Goal: Navigation & Orientation: Understand site structure

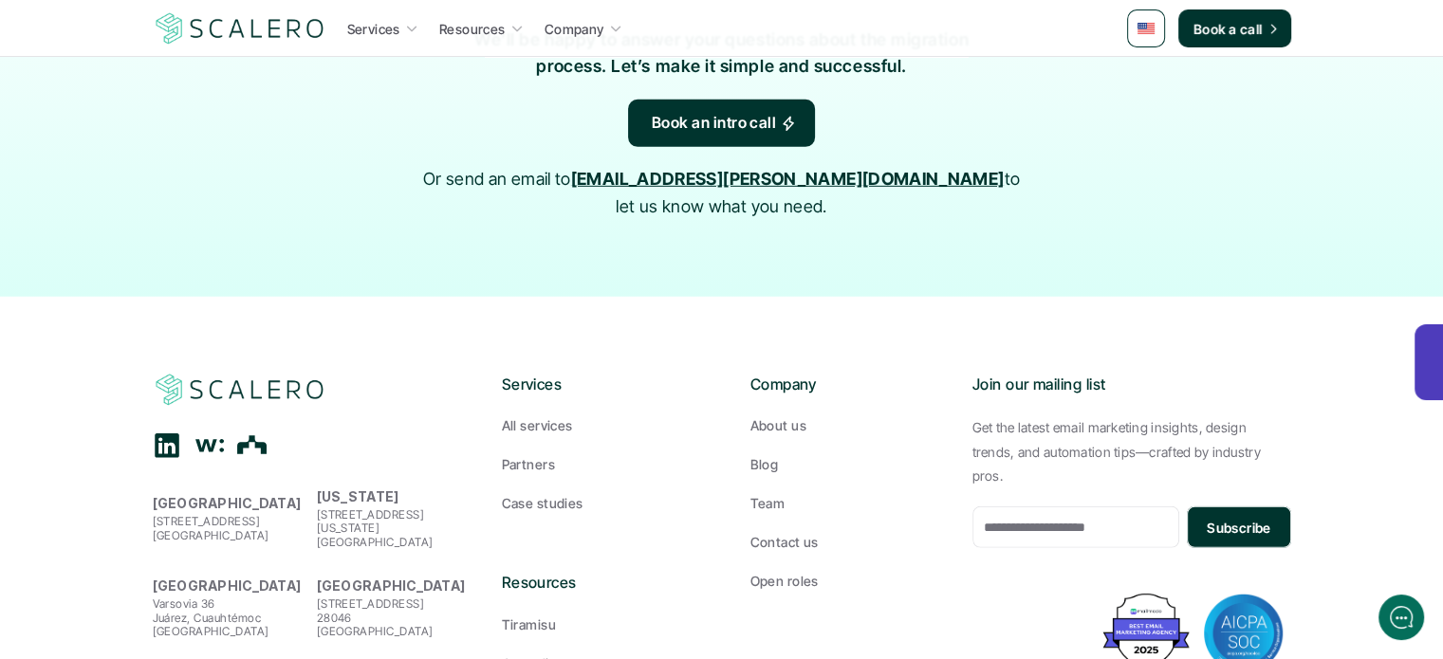
scroll to position [5787, 0]
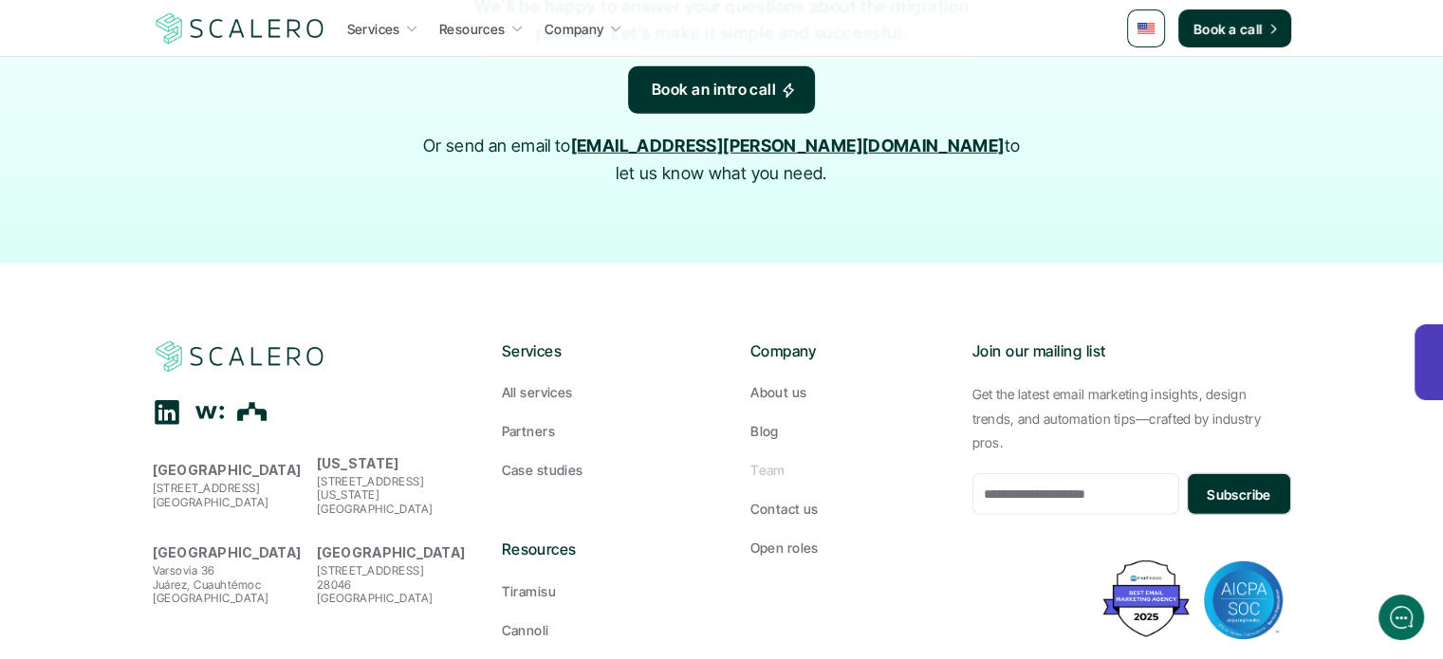
click at [777, 460] on p "Team" at bounding box center [767, 470] width 35 height 20
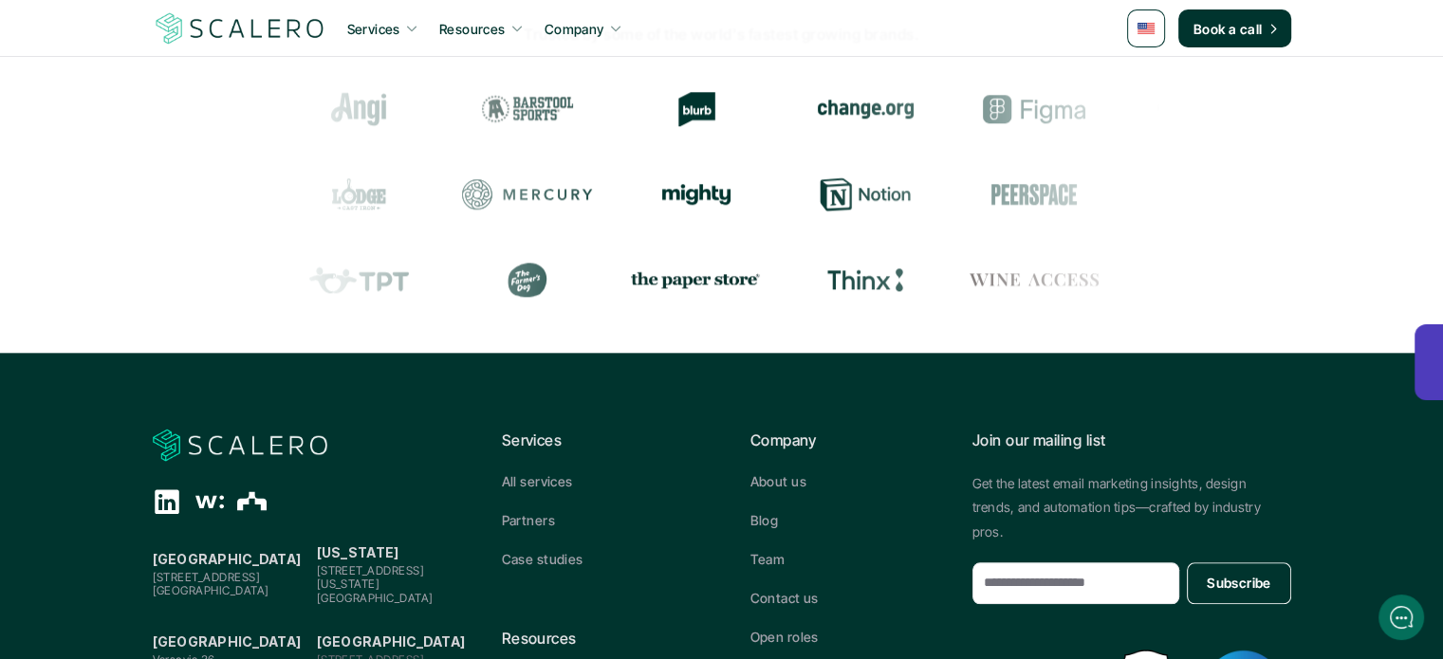
scroll to position [2277, 0]
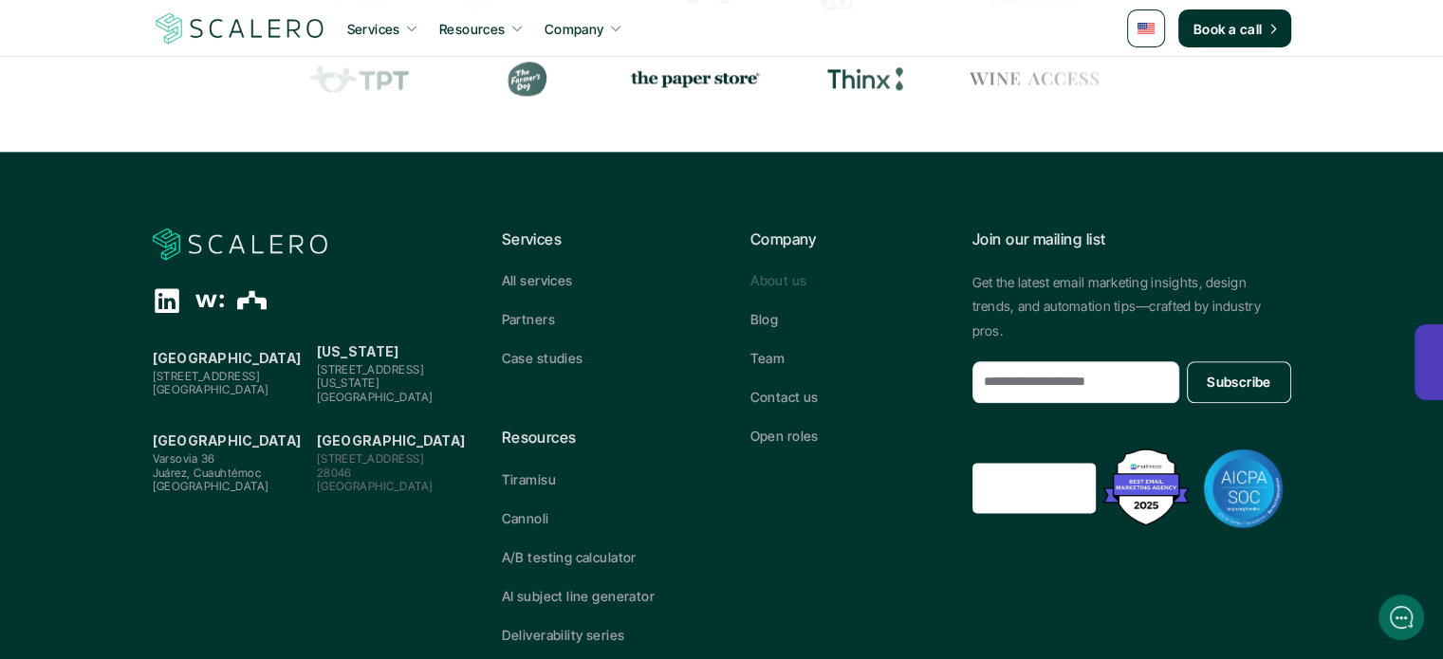
click at [776, 279] on p "About us" at bounding box center [778, 280] width 56 height 20
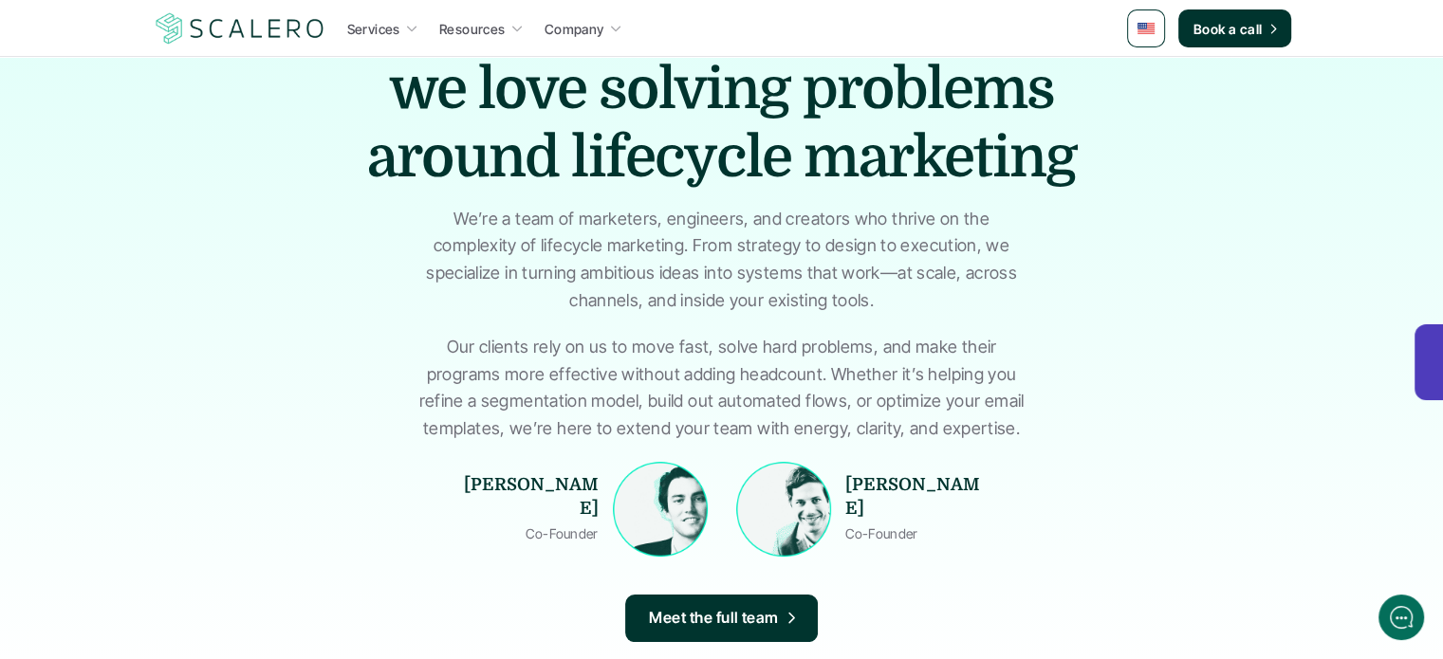
scroll to position [285, 0]
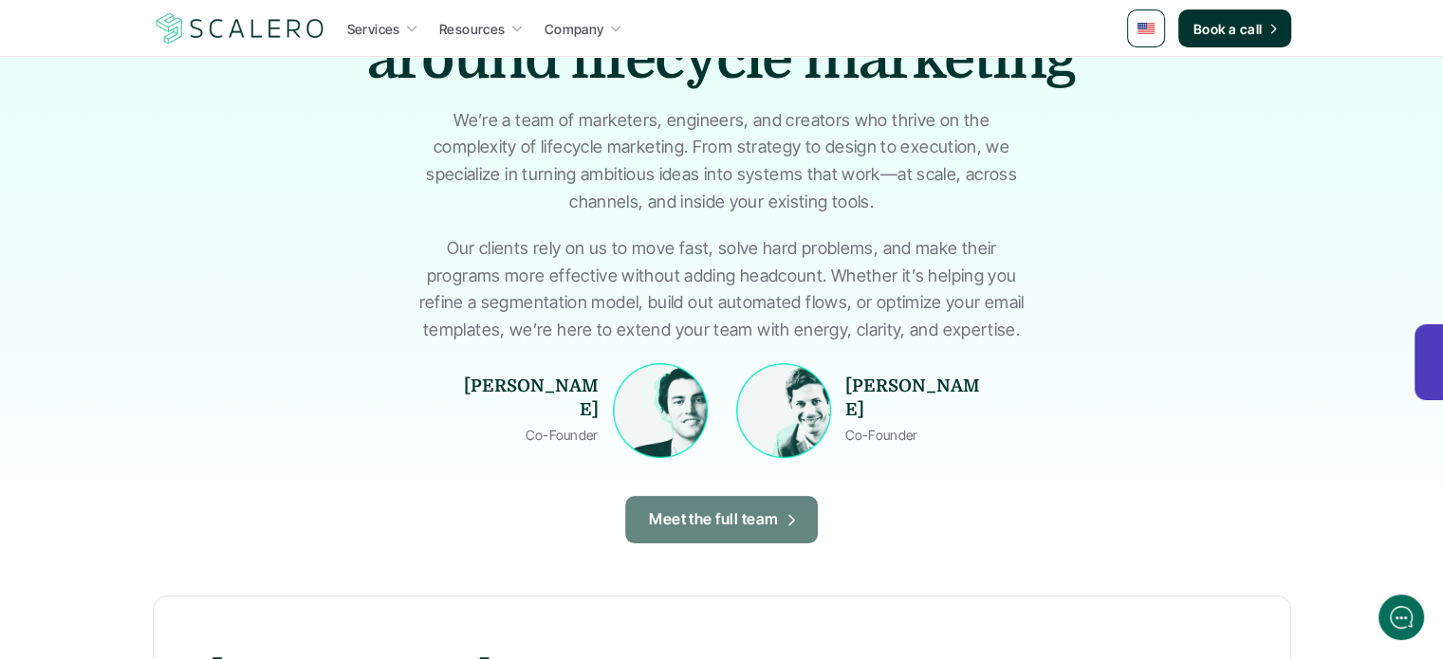
click at [657, 504] on link "Meet the full team" at bounding box center [721, 519] width 193 height 47
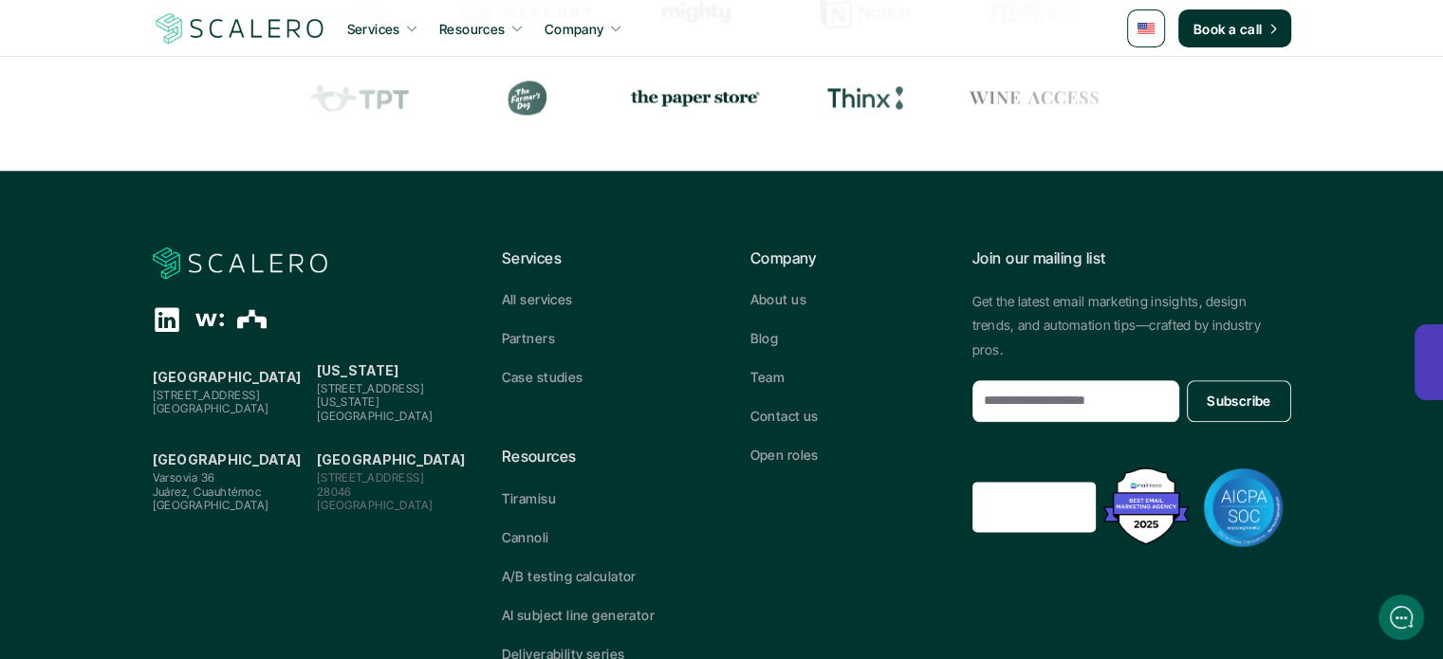
scroll to position [2377, 0]
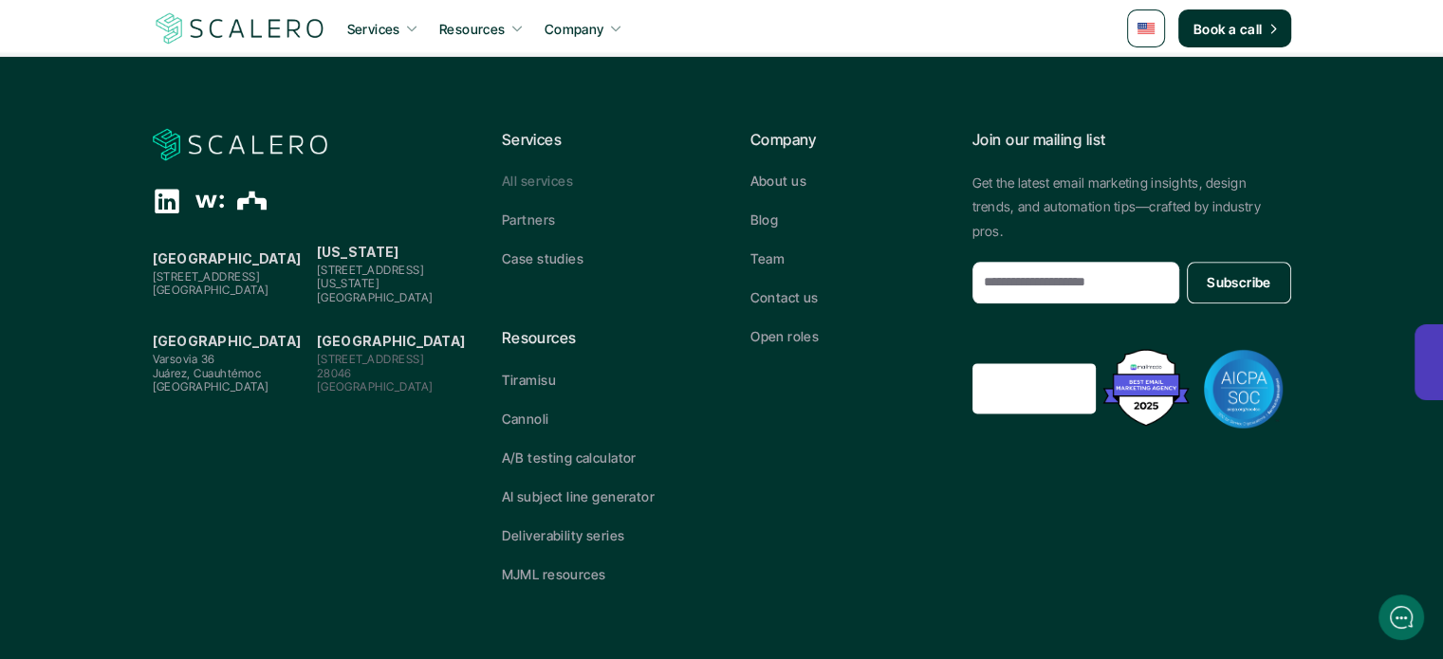
click at [551, 251] on p "Case studies" at bounding box center [543, 259] width 82 height 20
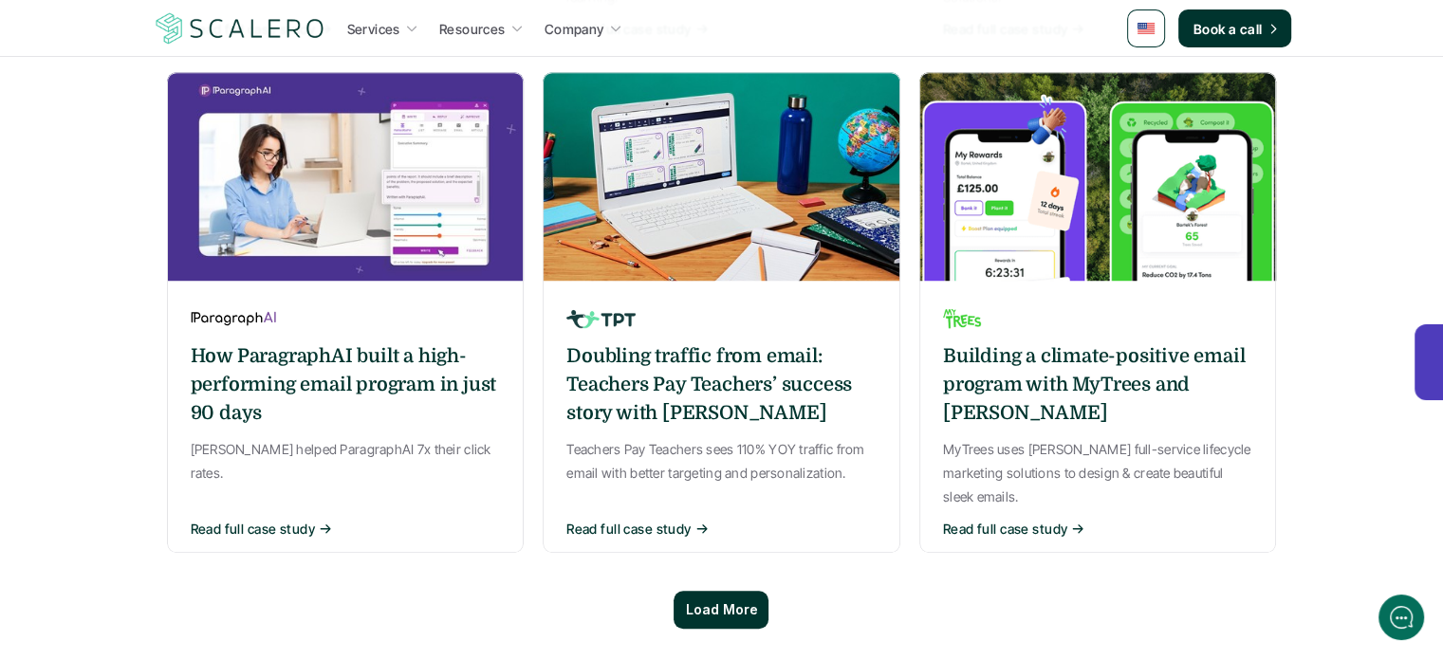
scroll to position [1423, 0]
